Goal: Transaction & Acquisition: Purchase product/service

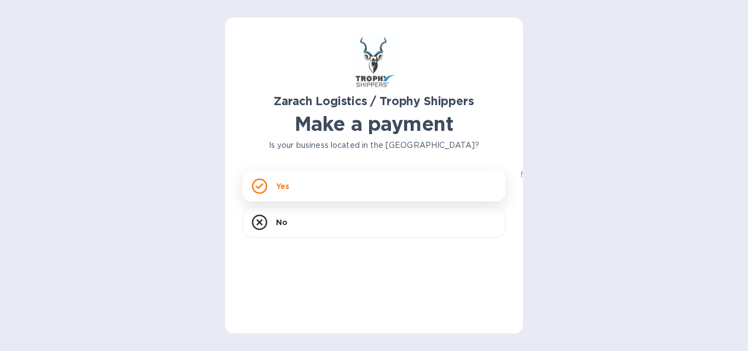
click at [282, 186] on p "Yes" at bounding box center [282, 186] width 13 height 11
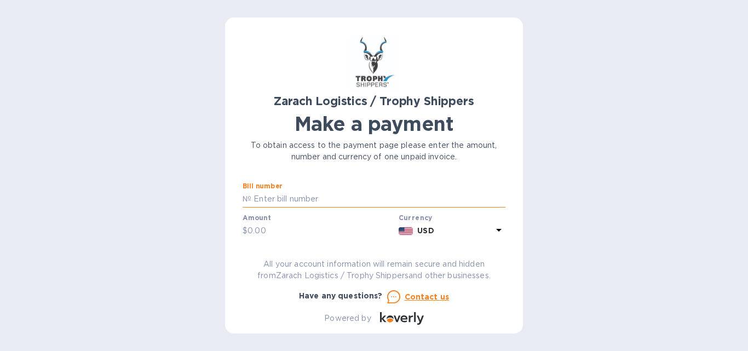
click at [264, 197] on input "text" at bounding box center [378, 199] width 254 height 16
type input "B00171721"
click at [258, 229] on input "text" at bounding box center [320, 231] width 147 height 16
type input "2,179.42"
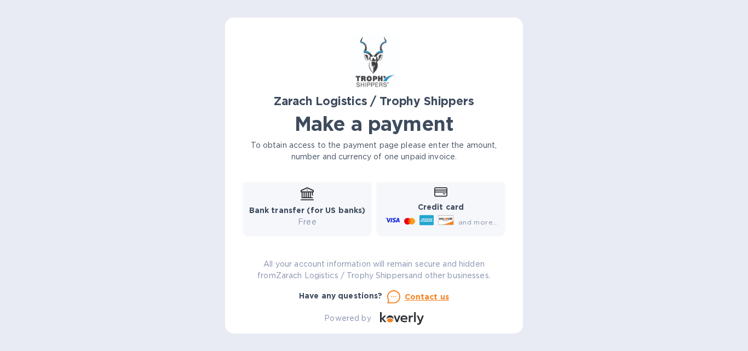
scroll to position [109, 0]
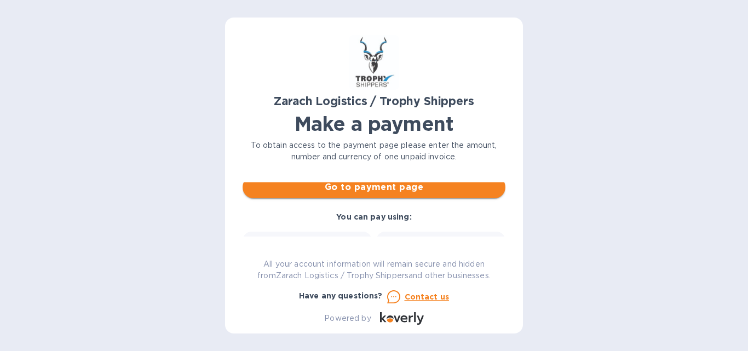
type input "[PERSON_NAME]"
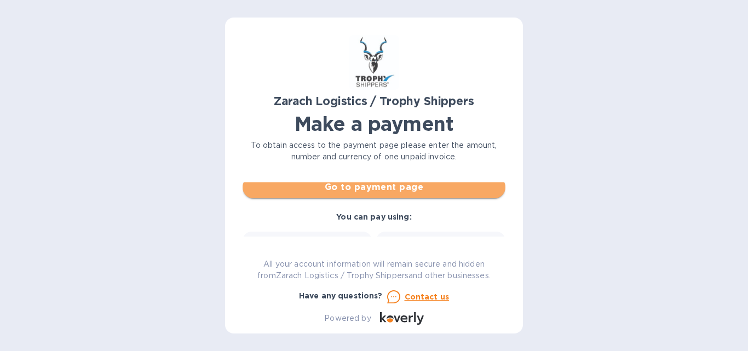
click at [379, 189] on span "Go to payment page" at bounding box center [373, 187] width 245 height 13
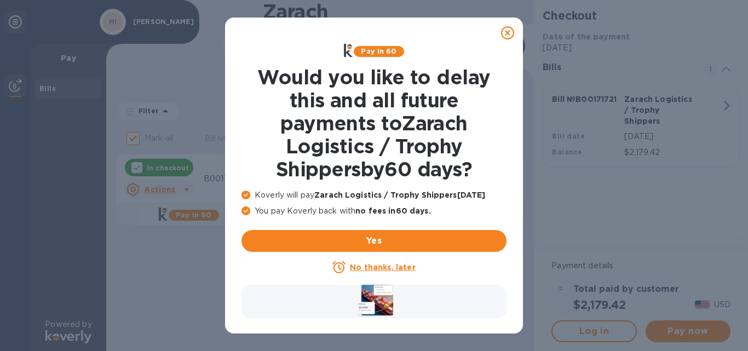
click at [508, 33] on icon at bounding box center [507, 32] width 13 height 13
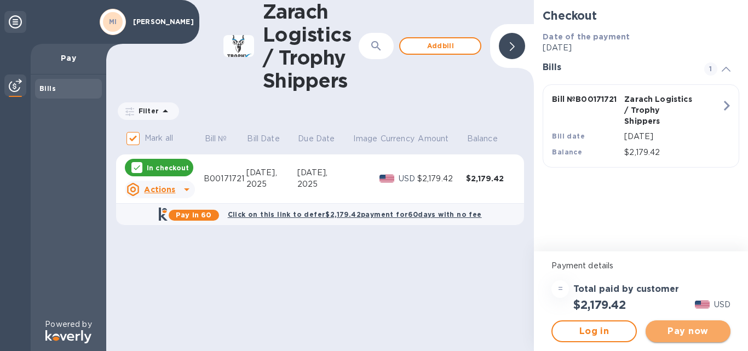
click at [693, 331] on span "Pay now" at bounding box center [687, 331] width 67 height 13
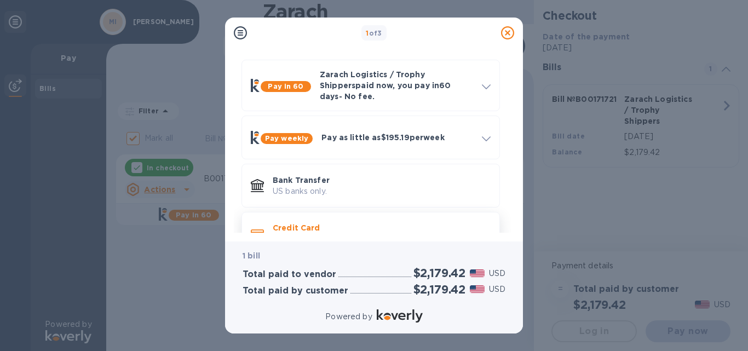
scroll to position [67, 0]
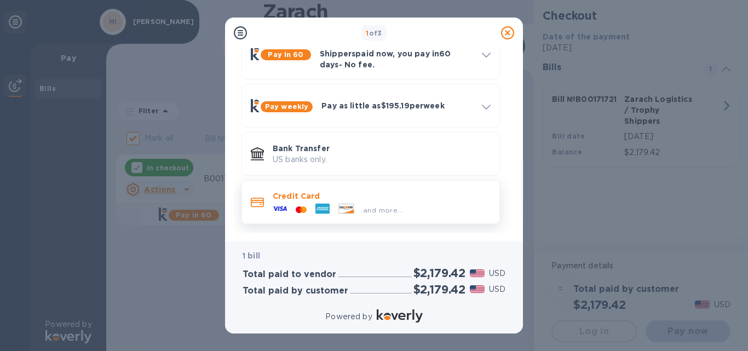
click at [294, 190] on p "Credit Card" at bounding box center [382, 195] width 218 height 11
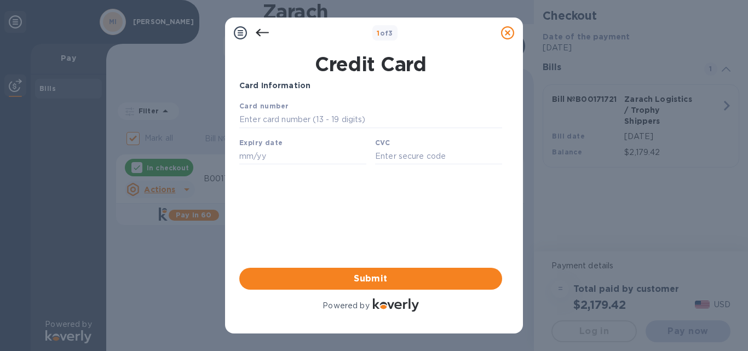
scroll to position [0, 0]
click at [257, 121] on input "text" at bounding box center [370, 120] width 263 height 16
type input "[CREDIT_CARD_NUMBER]"
click at [254, 161] on input "text" at bounding box center [302, 156] width 127 height 16
type input "12/28"
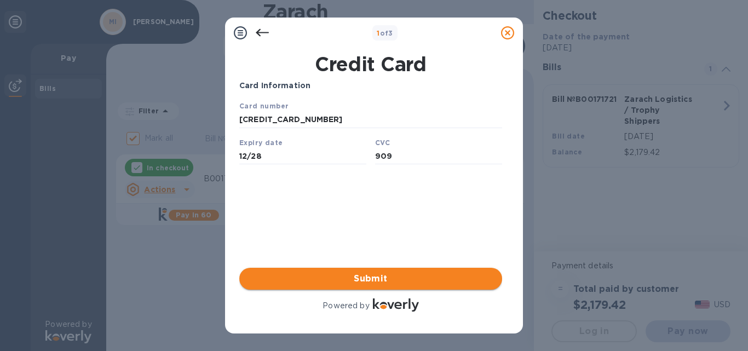
type input "909"
click at [374, 280] on span "Submit" at bounding box center [370, 278] width 245 height 13
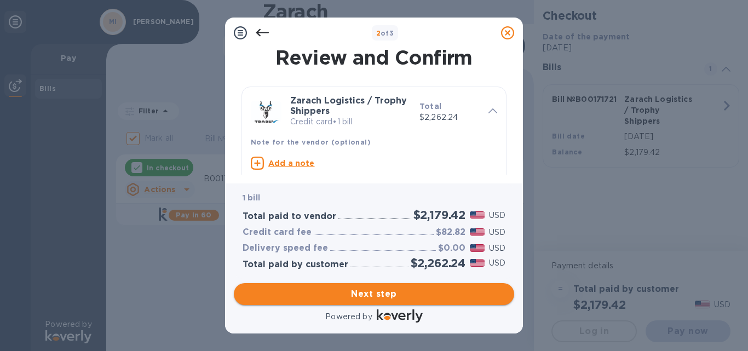
click at [385, 294] on span "Next step" at bounding box center [373, 293] width 263 height 13
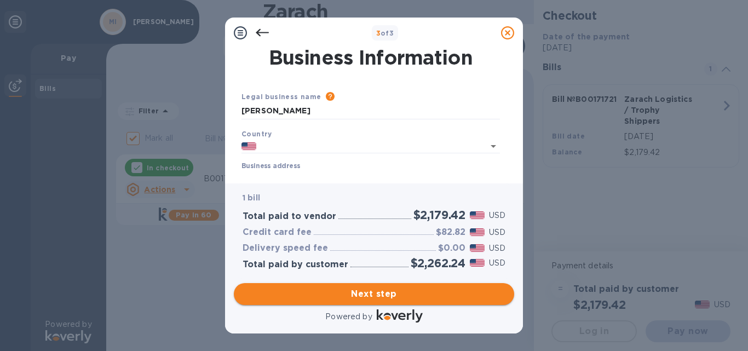
type input "[GEOGRAPHIC_DATA]"
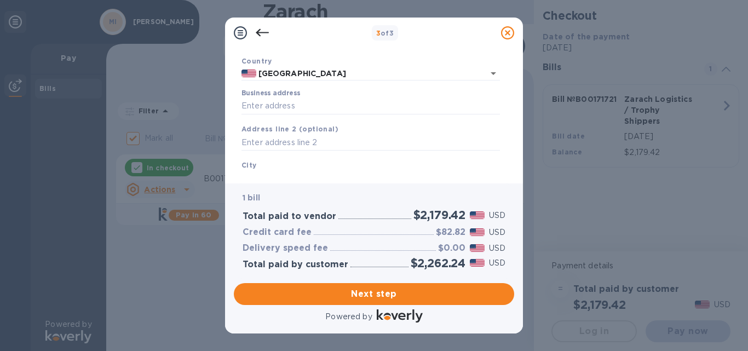
scroll to position [55, 0]
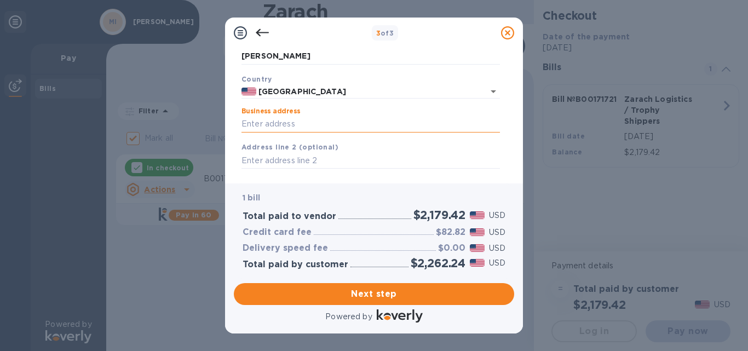
click at [252, 123] on input "Business address" at bounding box center [370, 124] width 258 height 16
type input "[STREET_ADDRESS]"
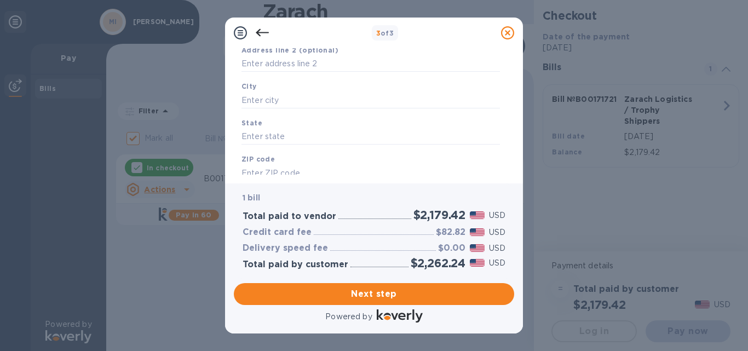
scroll to position [164, 0]
click at [261, 90] on input "text" at bounding box center [370, 87] width 258 height 16
type input "Hollidaysburg"
type input "PA"
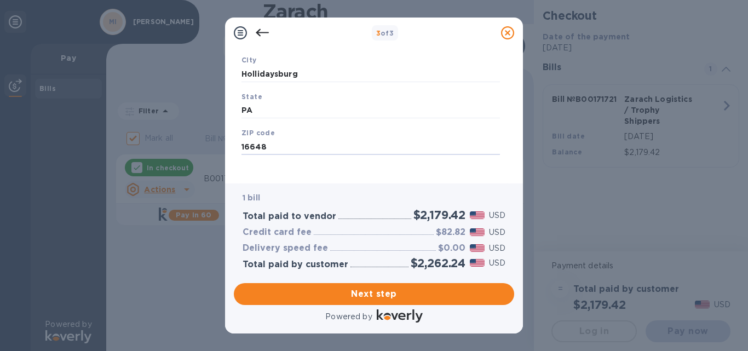
scroll to position [184, 0]
type input "16648"
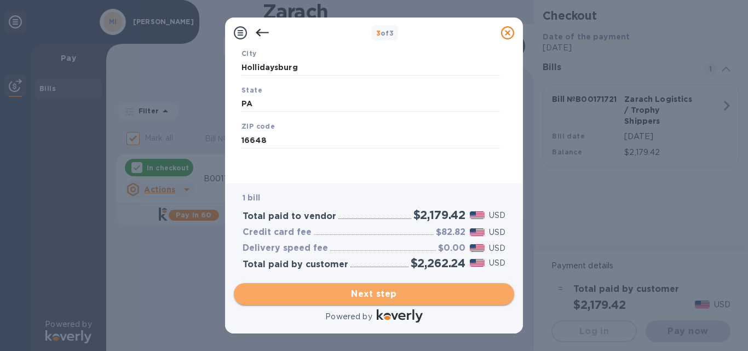
click at [384, 292] on span "Next step" at bounding box center [373, 293] width 263 height 13
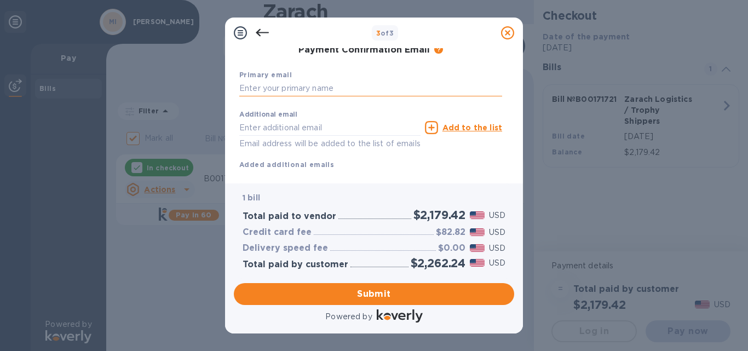
click at [256, 86] on input "text" at bounding box center [370, 88] width 263 height 16
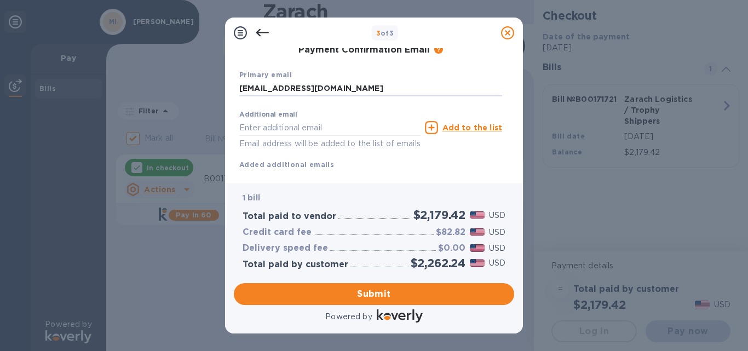
type input "[EMAIL_ADDRESS][DOMAIN_NAME]"
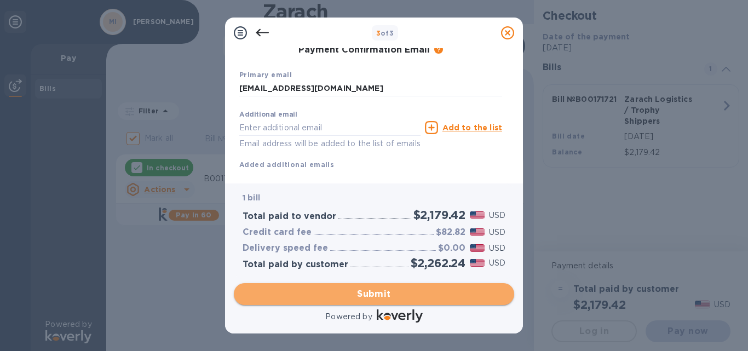
click at [374, 294] on span "Submit" at bounding box center [373, 293] width 263 height 13
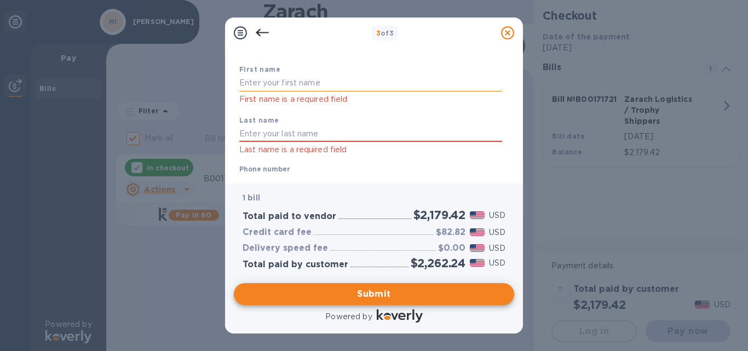
scroll to position [0, 0]
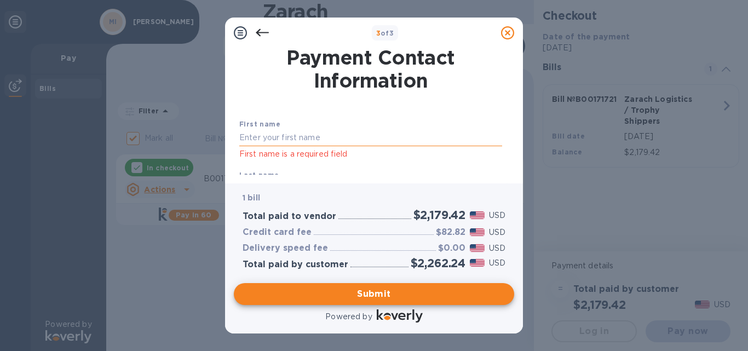
drag, startPoint x: 255, startPoint y: 140, endPoint x: 266, endPoint y: 131, distance: 14.0
click at [256, 138] on input "text" at bounding box center [370, 138] width 263 height 16
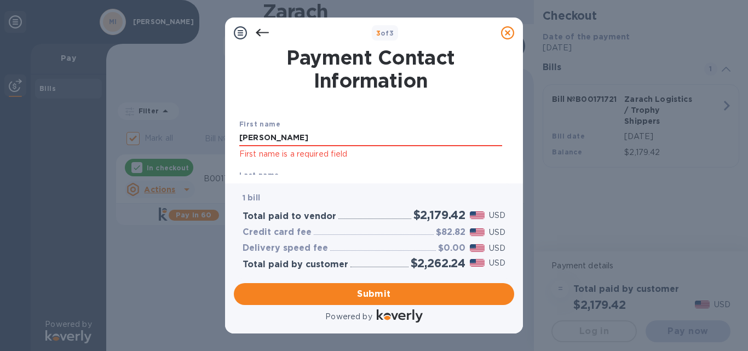
type input "[PERSON_NAME]"
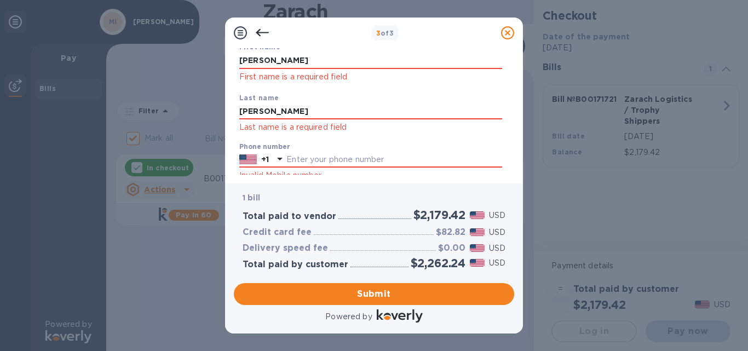
type input "[PERSON_NAME]"
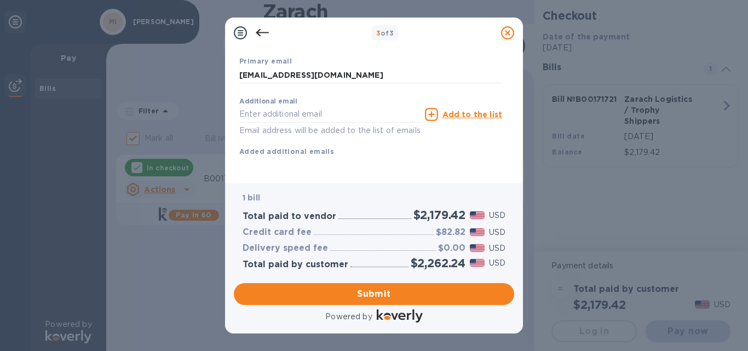
scroll to position [253, 0]
type input "8144145773"
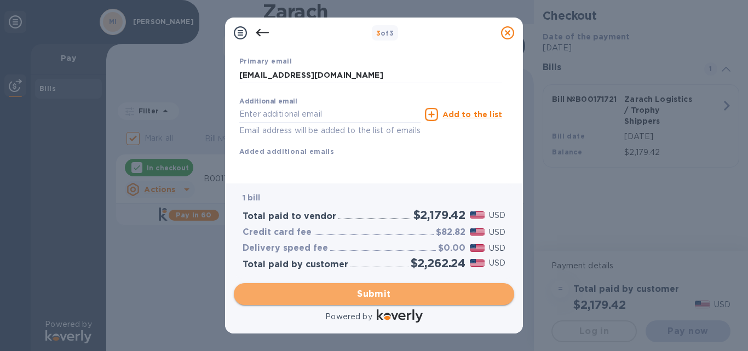
click at [379, 292] on span "Submit" at bounding box center [373, 293] width 263 height 13
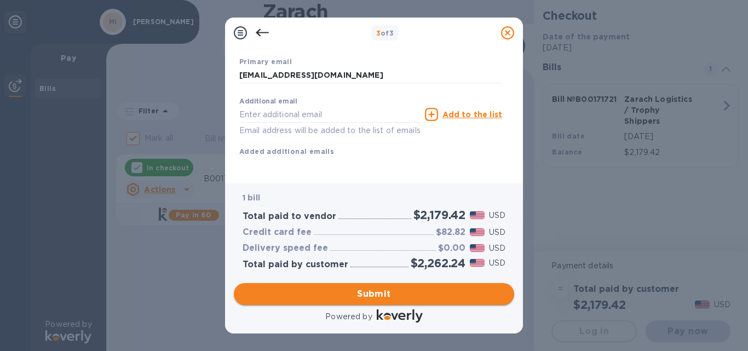
scroll to position [210, 0]
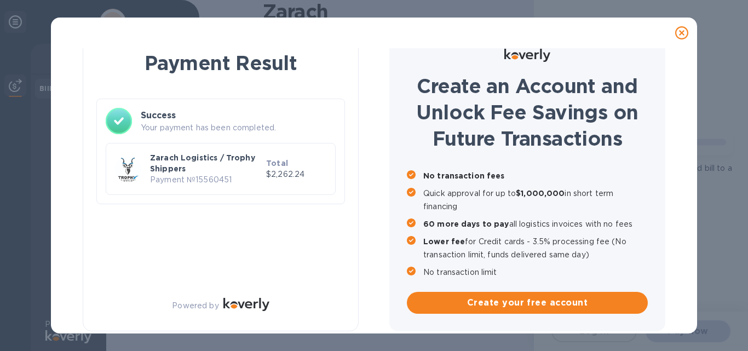
checkbox input "false"
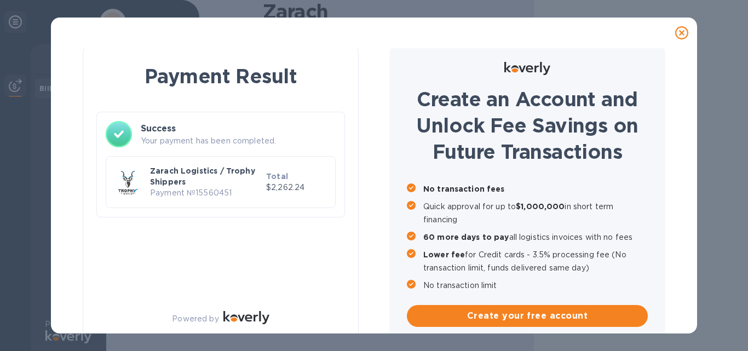
scroll to position [0, 0]
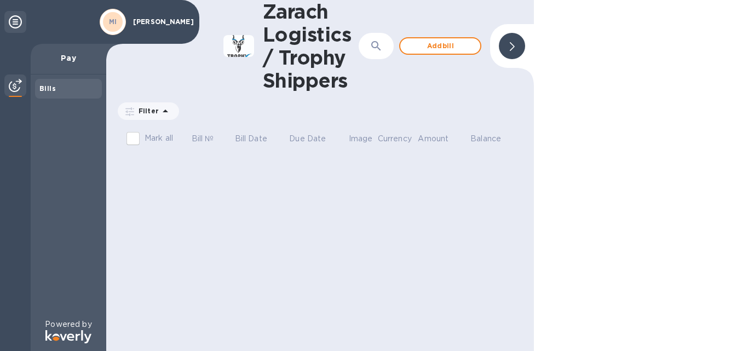
click at [14, 85] on img at bounding box center [15, 85] width 13 height 13
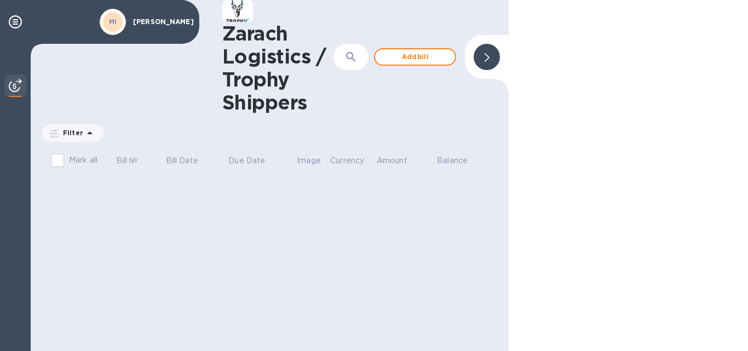
click at [12, 87] on img at bounding box center [15, 85] width 13 height 13
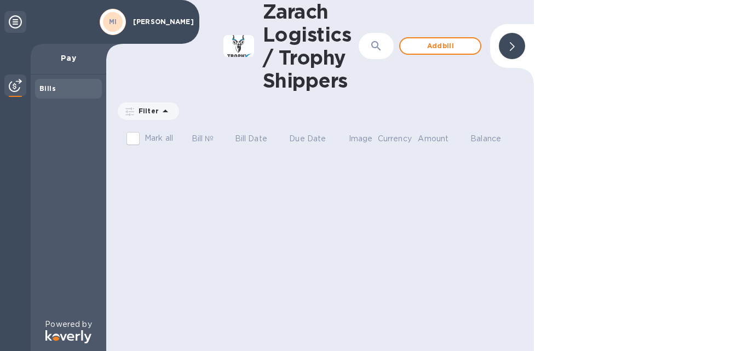
click at [67, 90] on div "Bills" at bounding box center [68, 88] width 58 height 11
click at [163, 111] on icon at bounding box center [165, 110] width 5 height 3
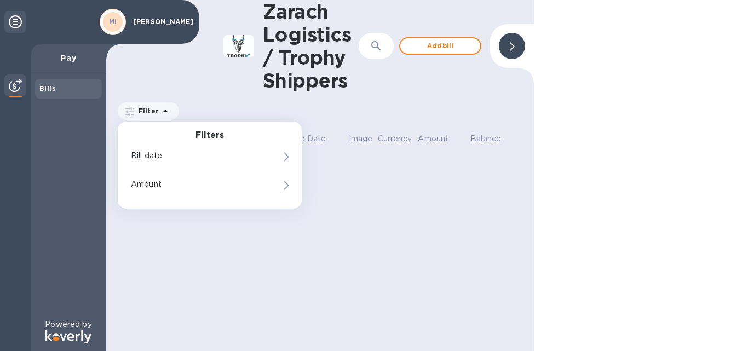
click at [163, 111] on icon at bounding box center [165, 110] width 5 height 3
